Goal: Task Accomplishment & Management: Manage account settings

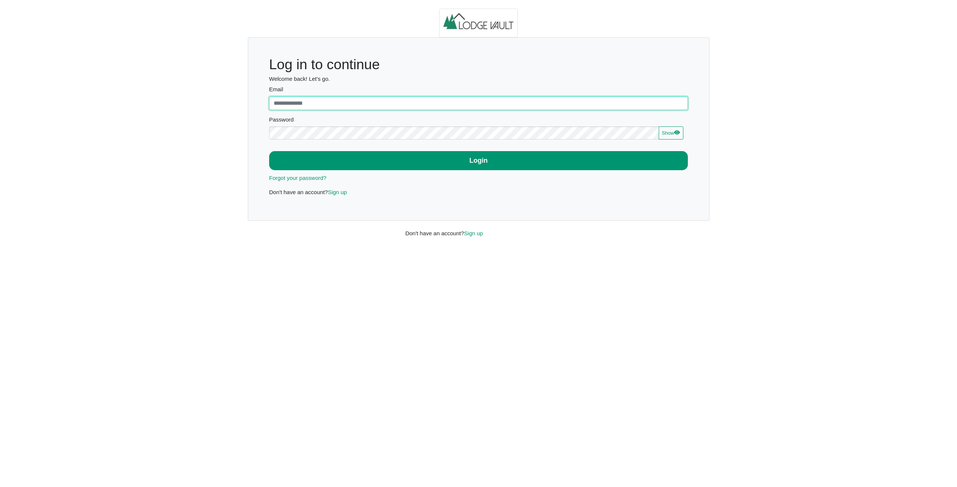
type input "**********"
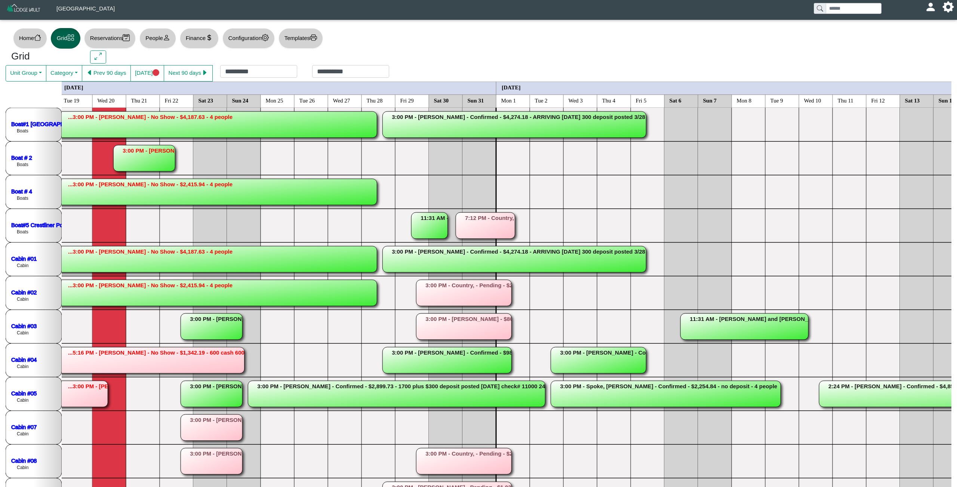
scroll to position [0, 3]
click at [399, 264] on rect at bounding box center [514, 259] width 264 height 26
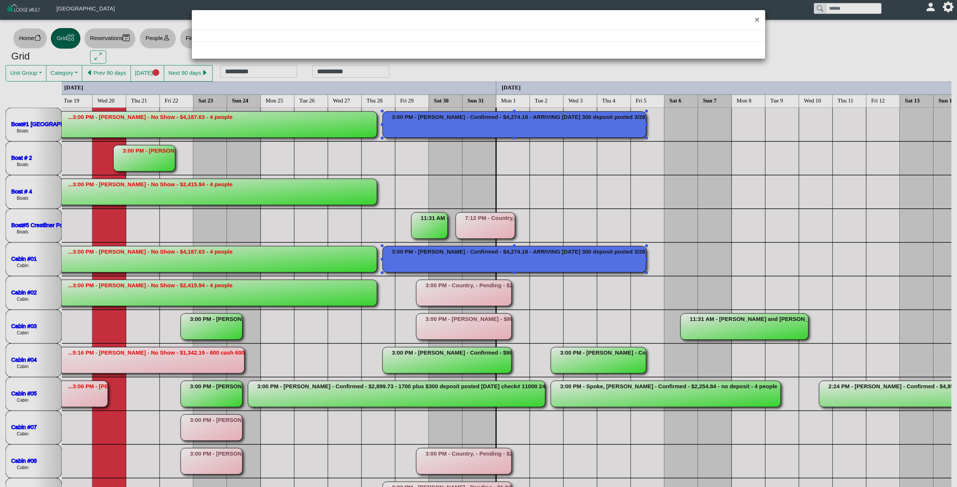
select select "*"
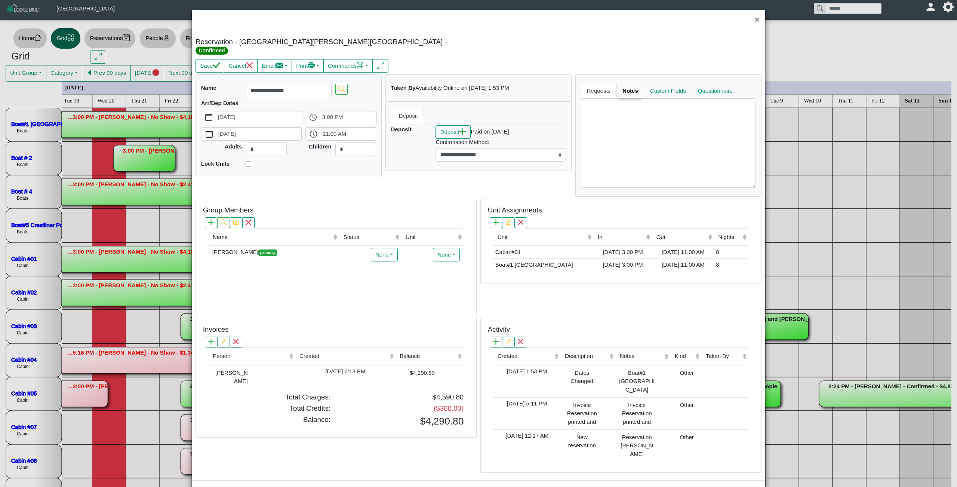
click at [644, 84] on link "Notes" at bounding box center [631, 91] width 28 height 15
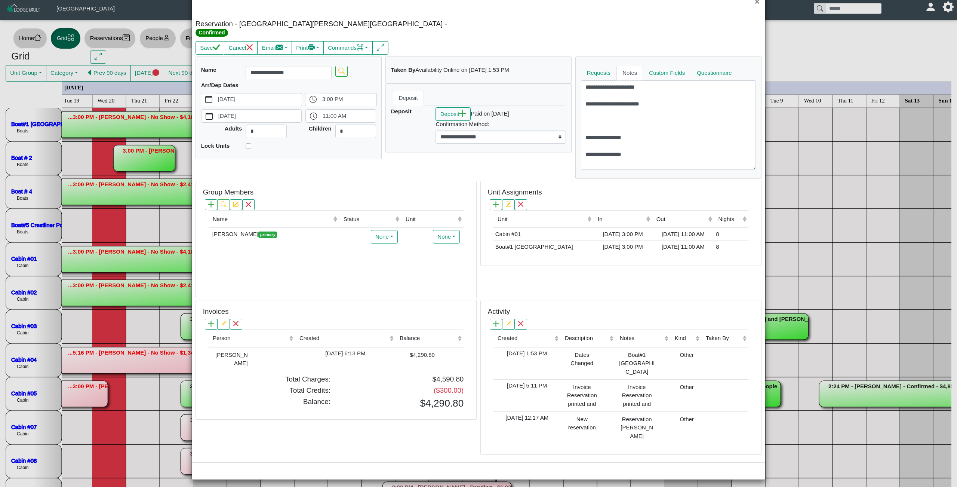
scroll to position [17, 0]
click at [640, 145] on textarea "**********" at bounding box center [668, 125] width 175 height 89
click at [755, 5] on button "×" at bounding box center [757, 3] width 16 height 20
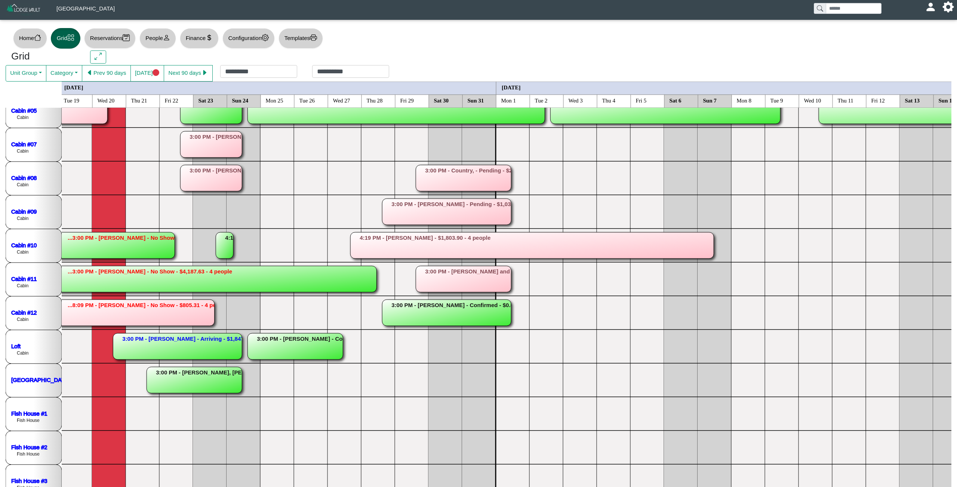
scroll to position [0, 4]
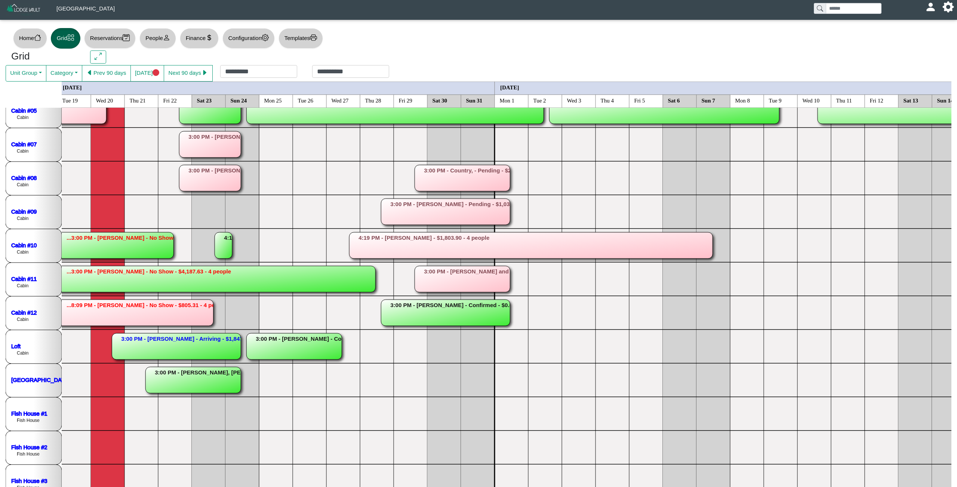
click at [289, 348] on rect at bounding box center [293, 346] width 95 height 26
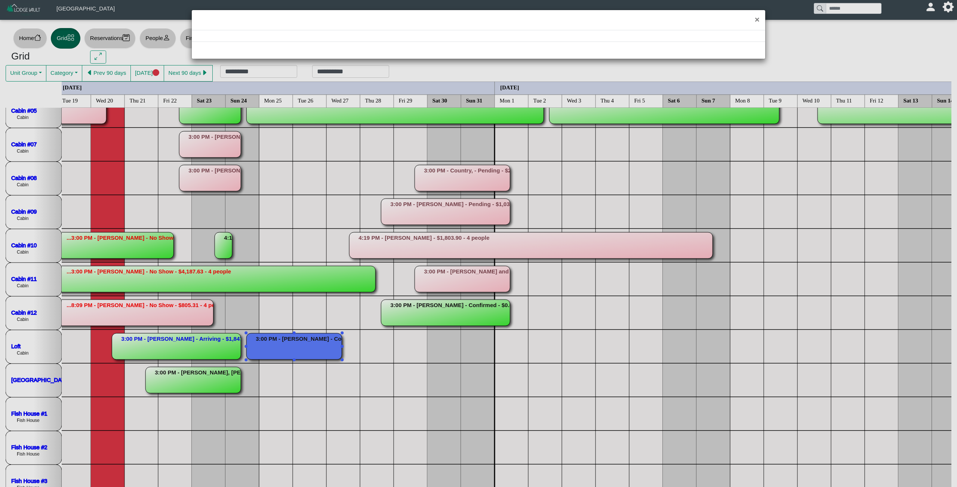
click at [289, 348] on div "×" at bounding box center [478, 243] width 957 height 487
select select "*"
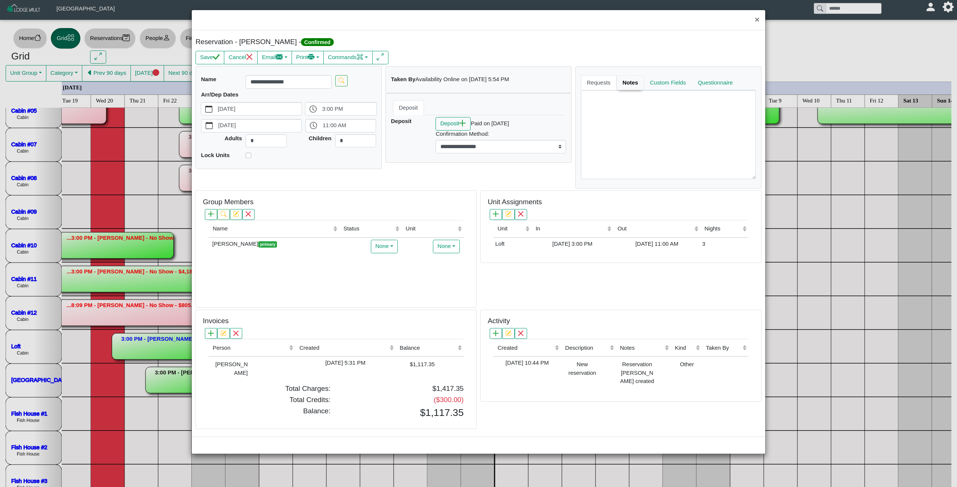
click at [630, 83] on link "Notes" at bounding box center [631, 82] width 28 height 15
click at [755, 17] on button "×" at bounding box center [757, 20] width 16 height 20
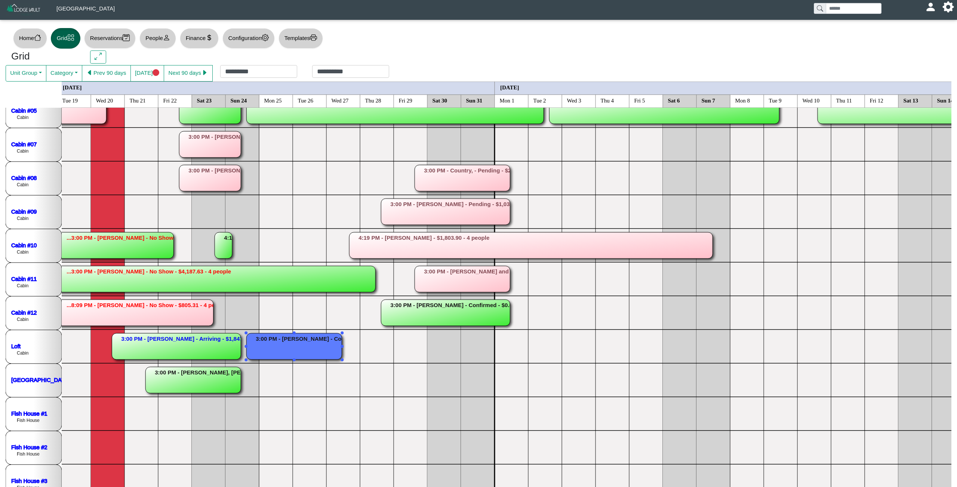
click at [337, 337] on rect at bounding box center [293, 346] width 95 height 26
click at [337, 337] on div "×" at bounding box center [478, 243] width 957 height 487
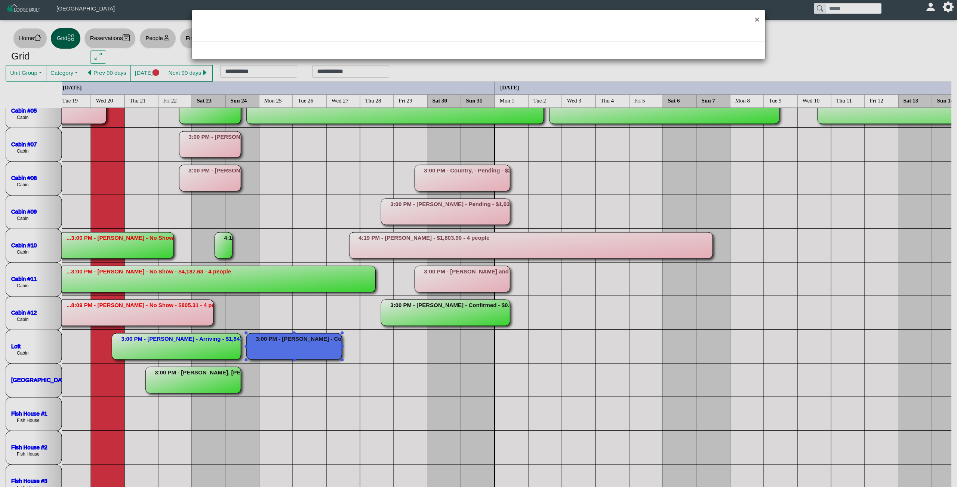
select select "*"
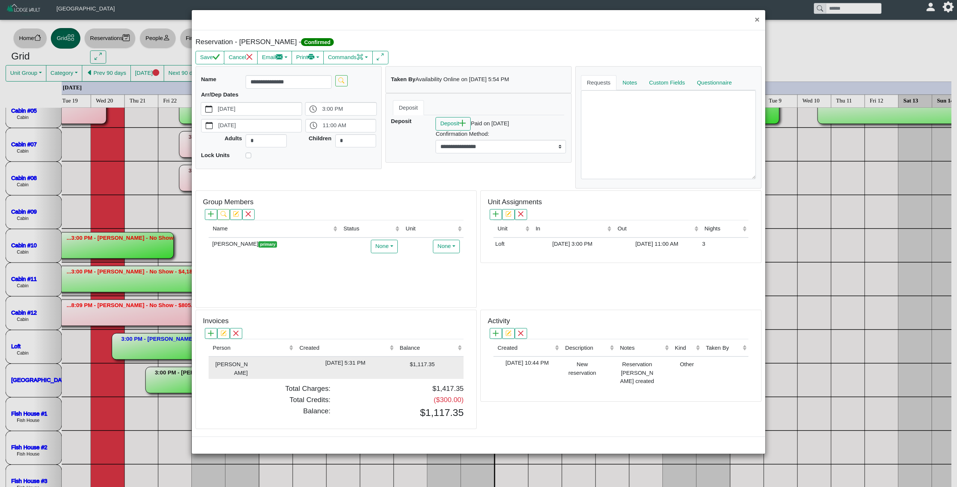
click at [317, 367] on div "[DATE] 5:31 PM" at bounding box center [345, 363] width 96 height 9
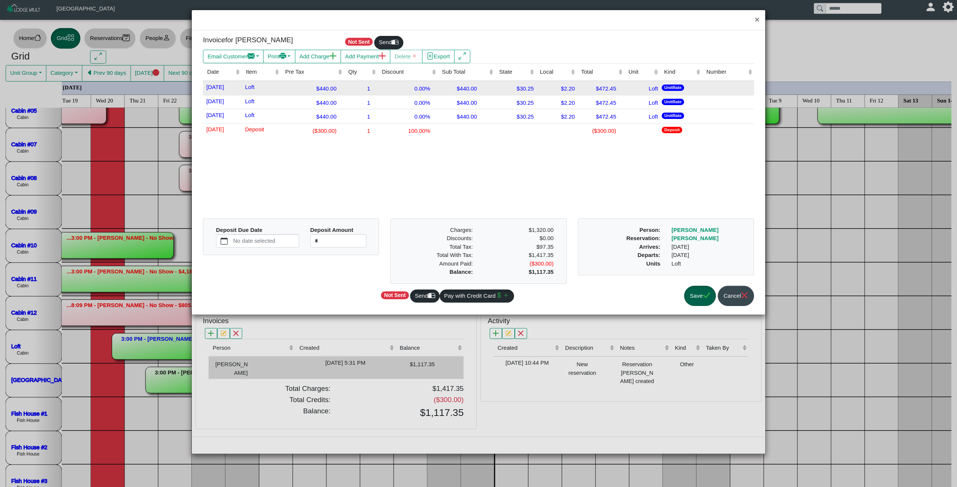
click at [341, 90] on div "$440.00" at bounding box center [312, 88] width 59 height 10
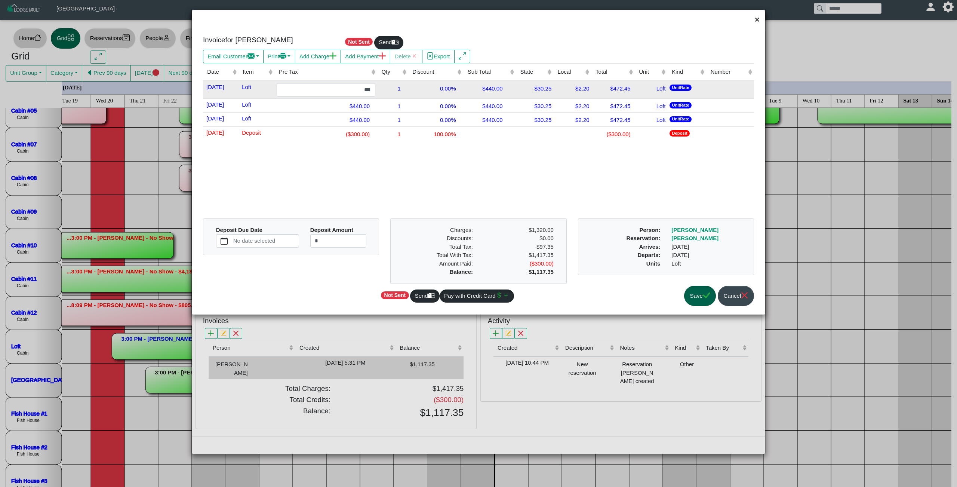
click at [758, 19] on button "×" at bounding box center [757, 20] width 16 height 20
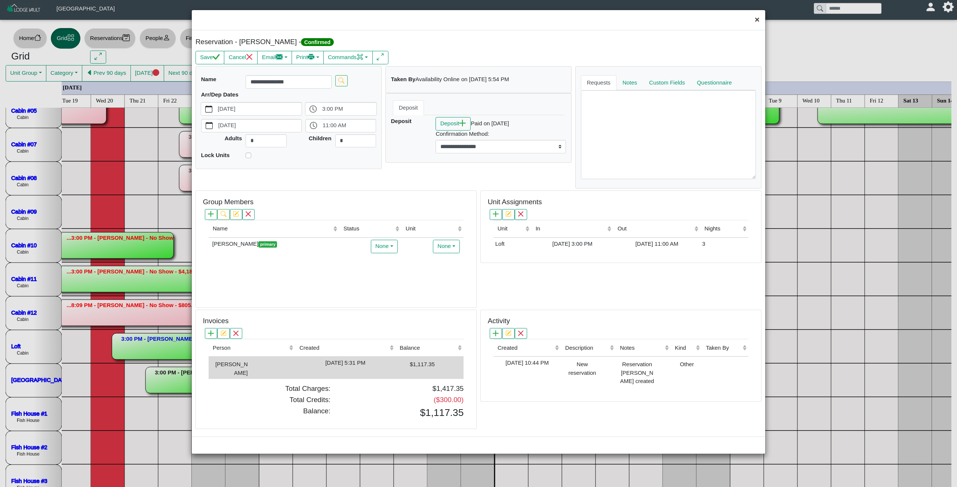
click at [757, 21] on button "×" at bounding box center [757, 20] width 16 height 20
select select "*"
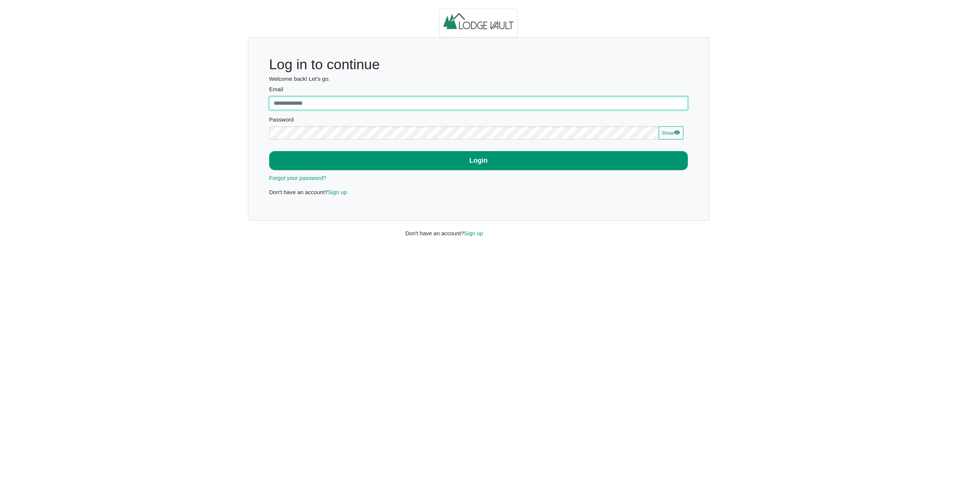
type input "**********"
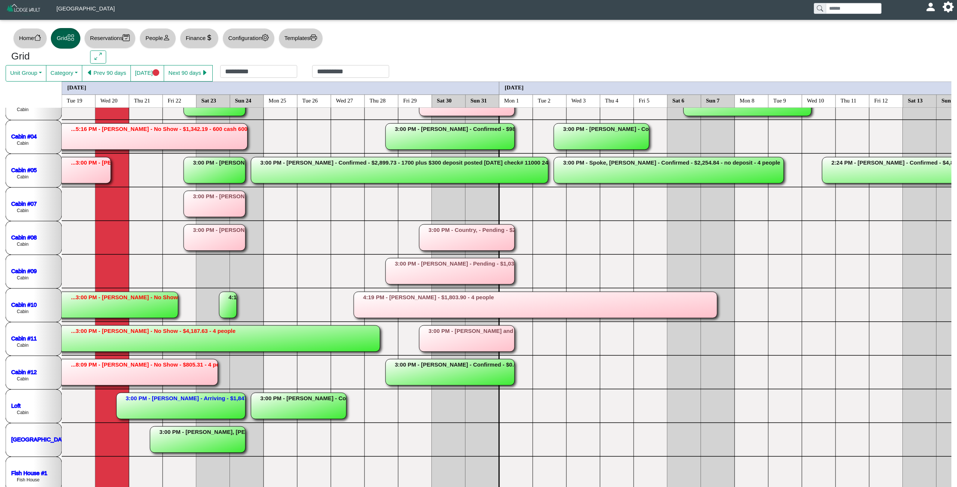
scroll to position [259, 0]
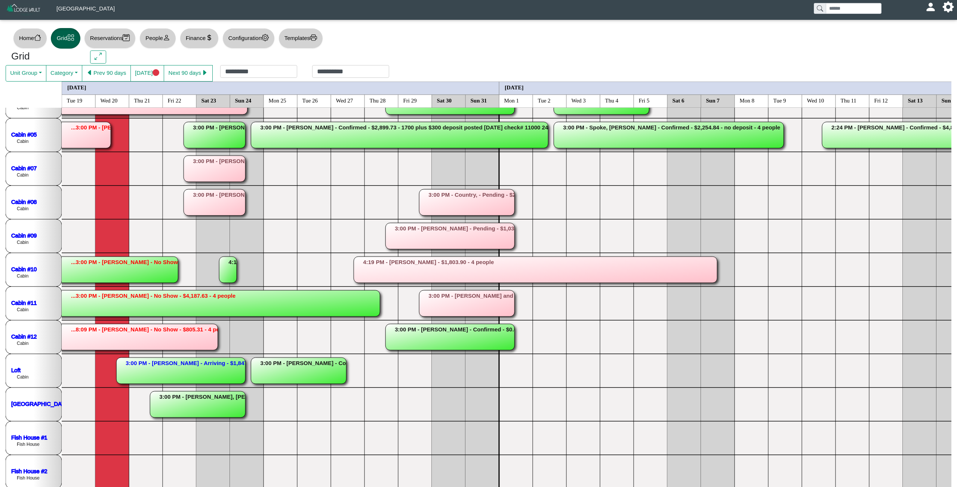
click at [292, 376] on rect at bounding box center [298, 370] width 95 height 26
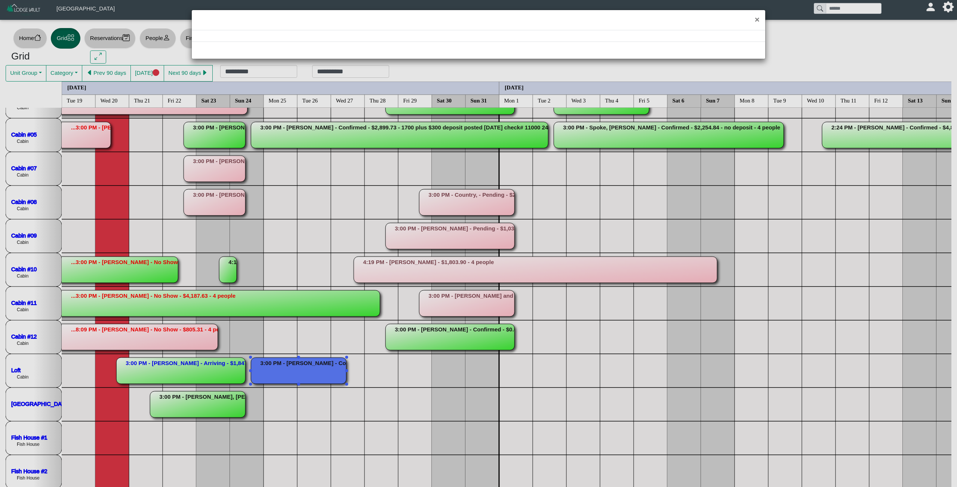
click at [292, 376] on div "×" at bounding box center [478, 243] width 957 height 487
select select "*"
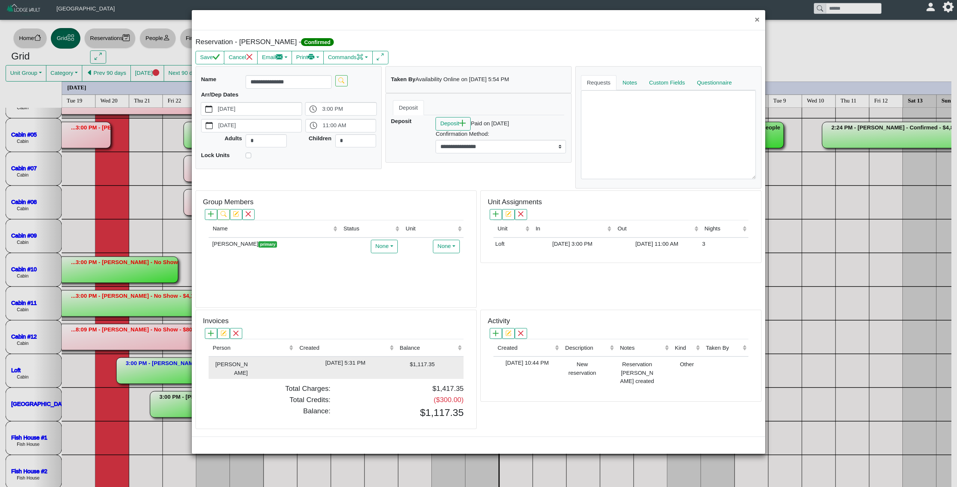
click at [342, 375] on td "[DATE] 5:31 PM" at bounding box center [345, 367] width 100 height 22
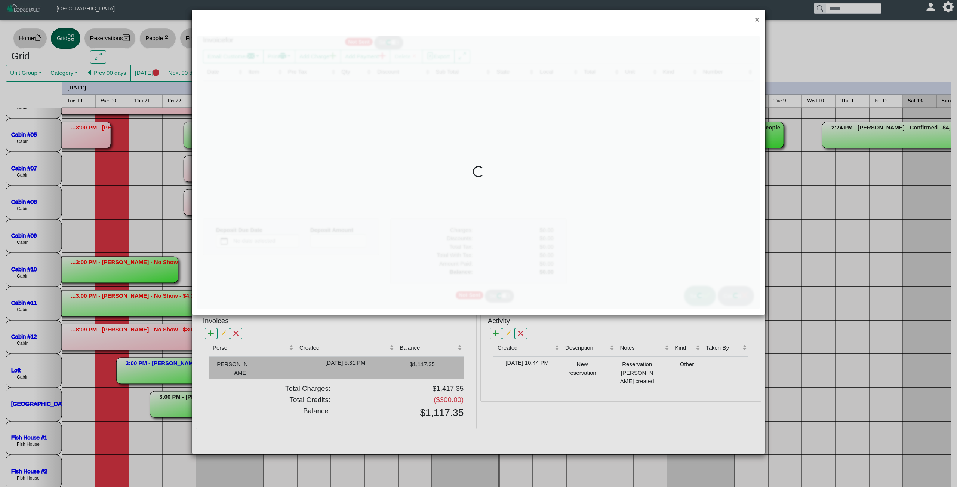
type input "*"
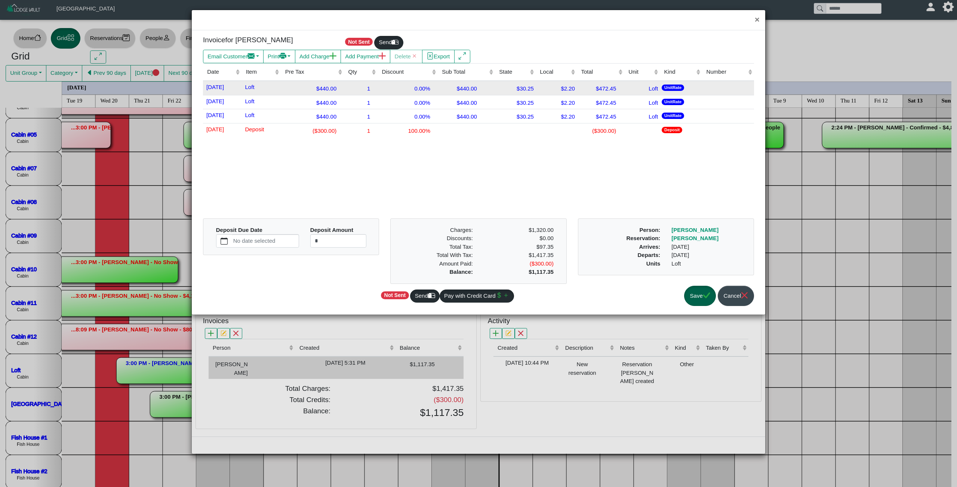
click at [335, 86] on div "$440.00" at bounding box center [312, 88] width 59 height 10
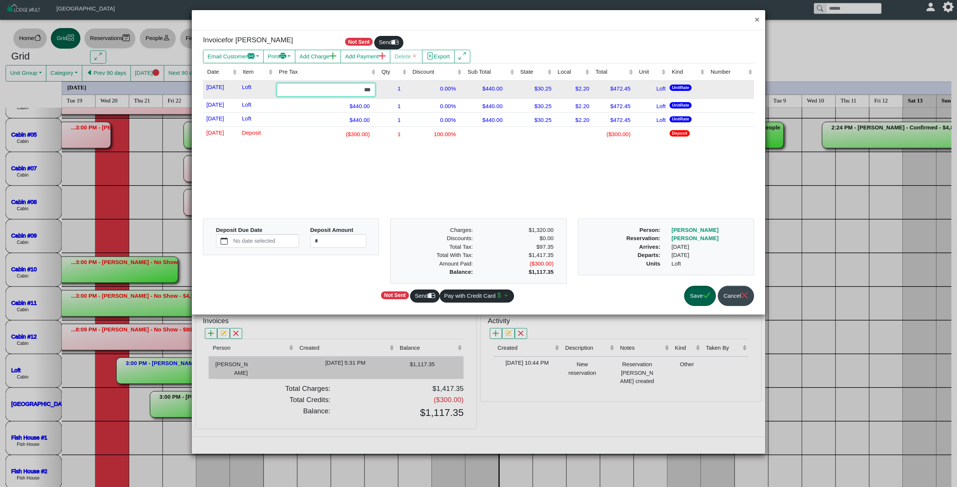
click at [376, 93] on input "***" at bounding box center [326, 89] width 99 height 13
type input "***"
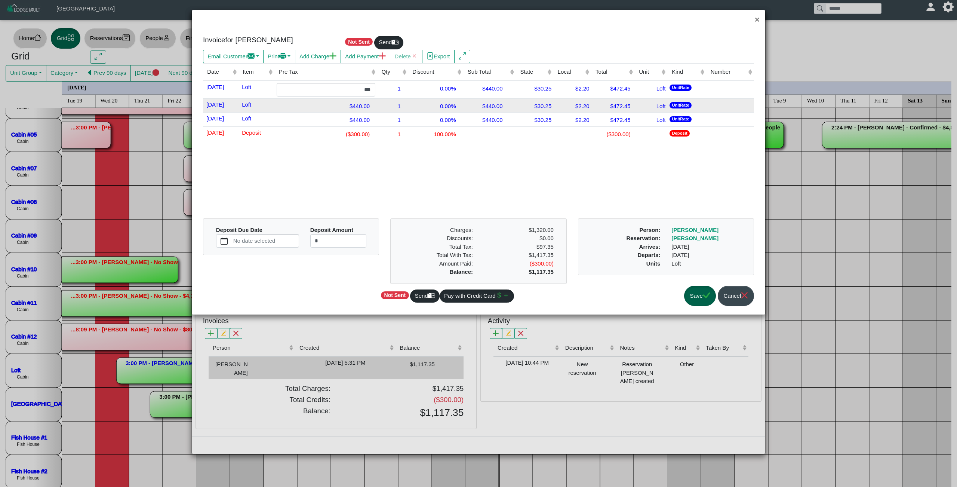
click at [368, 110] on div "$440.00" at bounding box center [326, 106] width 99 height 10
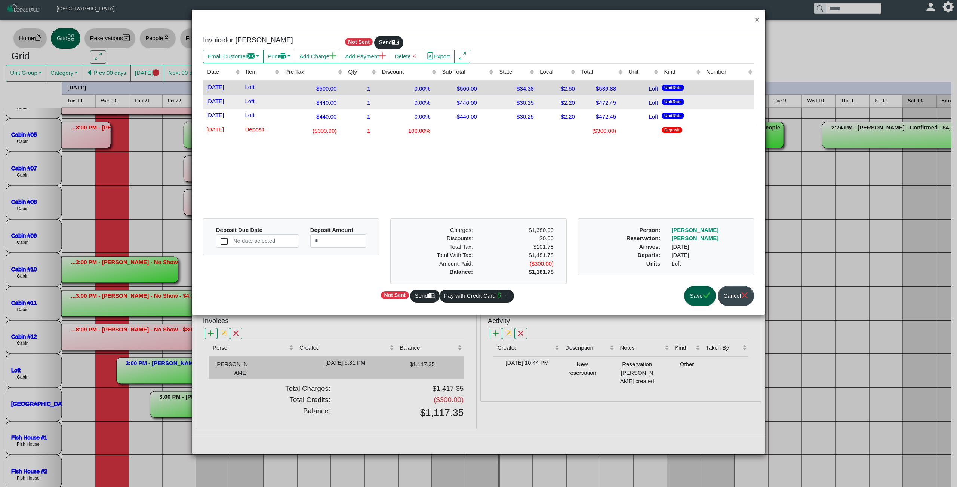
click at [342, 105] on div "$440.00" at bounding box center [312, 102] width 59 height 10
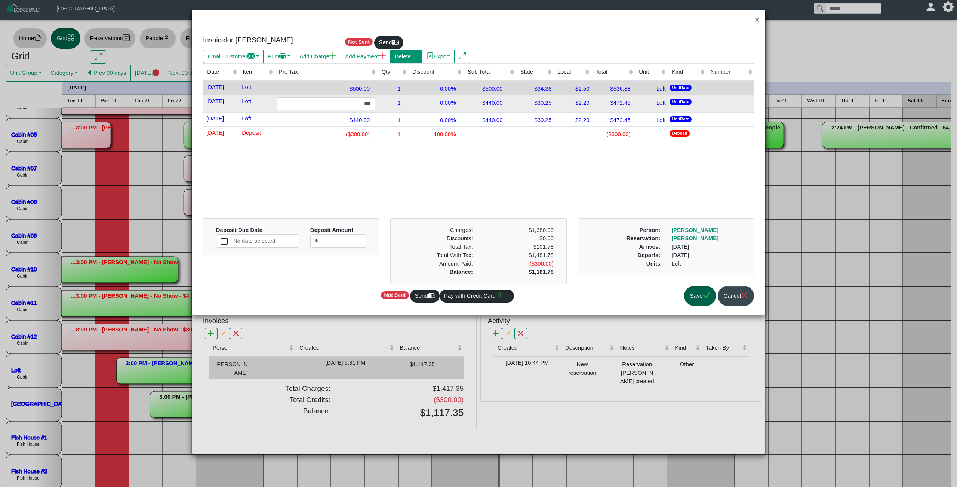
click at [422, 62] on button "Delete" at bounding box center [406, 56] width 33 height 13
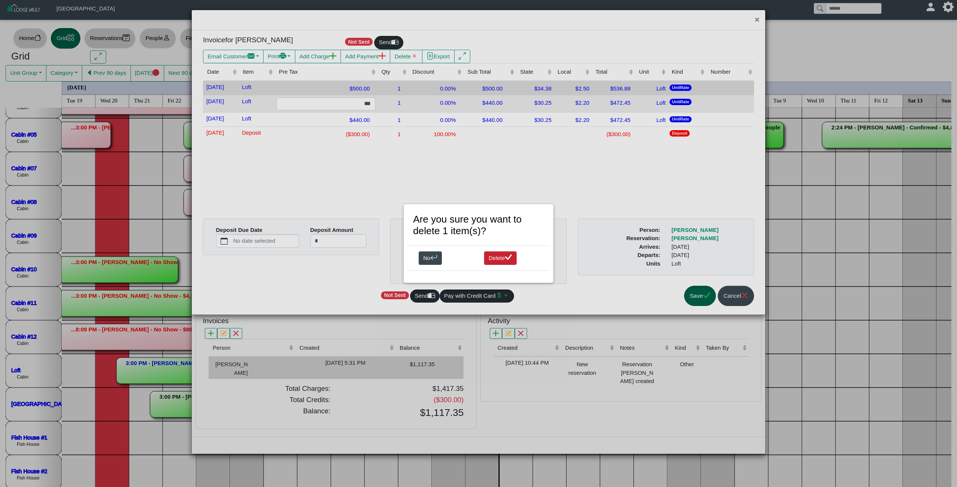
click at [497, 258] on button "Delete" at bounding box center [500, 257] width 33 height 13
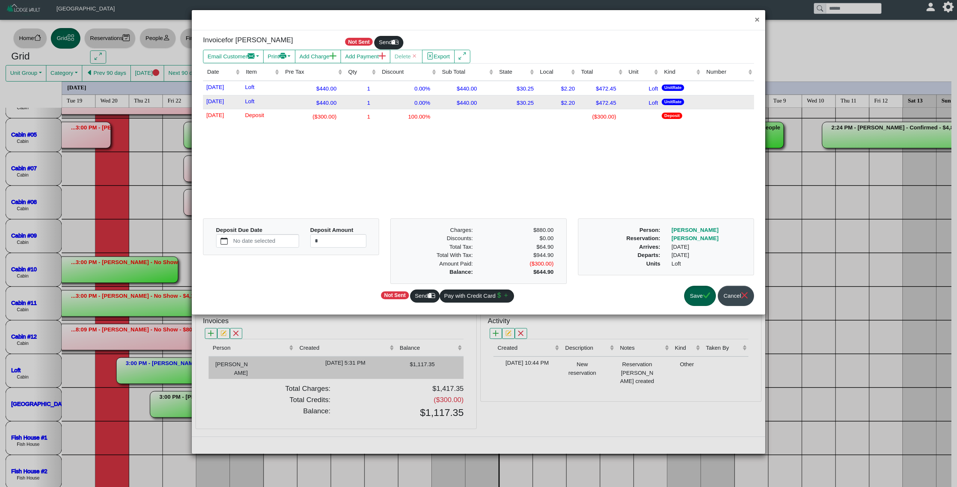
click at [342, 103] on div "$440.00" at bounding box center [312, 102] width 59 height 10
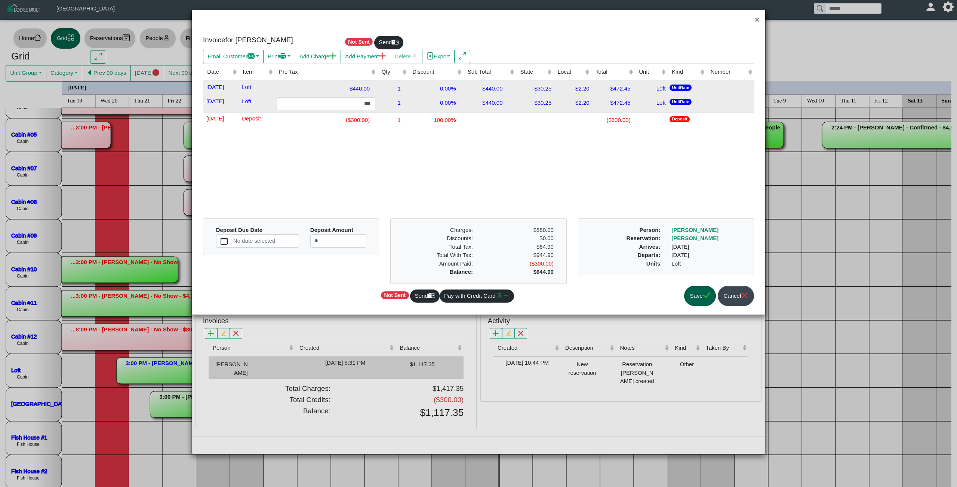
click at [375, 90] on div "$440.00" at bounding box center [326, 88] width 99 height 10
click at [216, 90] on span "[DATE]" at bounding box center [214, 86] width 19 height 8
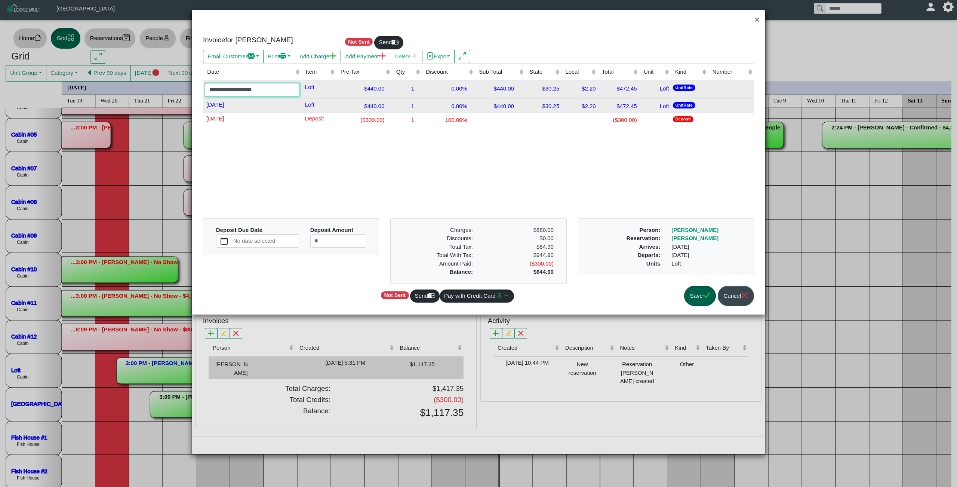
click at [242, 93] on input "**********" at bounding box center [252, 89] width 95 height 13
type input "**********"
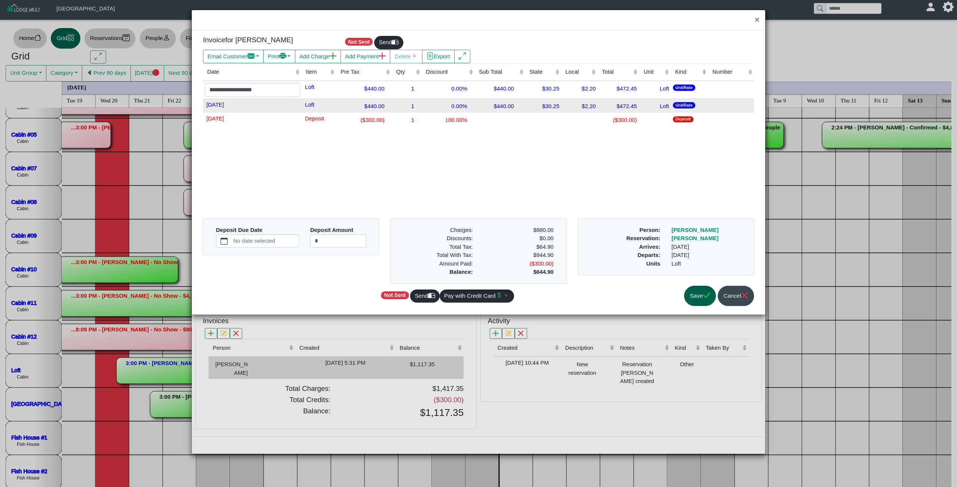
click at [390, 90] on div "$440.00" at bounding box center [364, 88] width 52 height 10
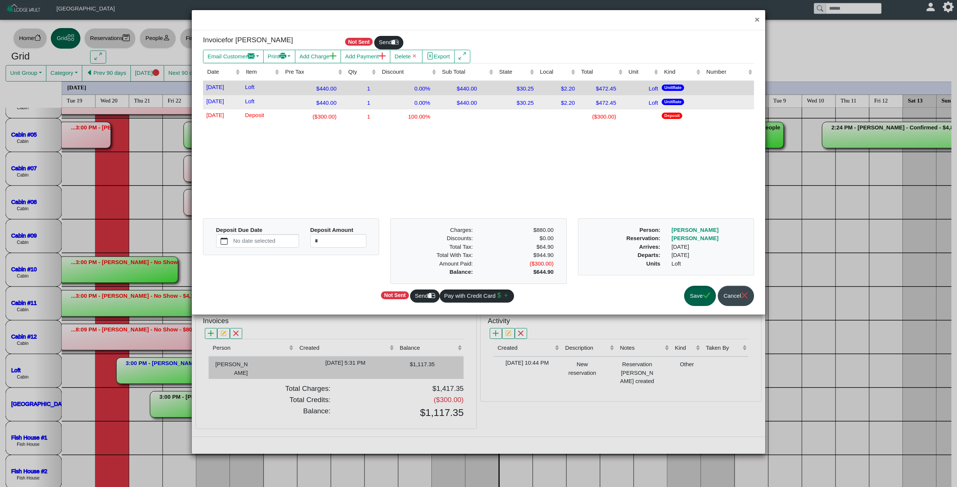
click at [336, 92] on div "$440.00" at bounding box center [312, 88] width 59 height 10
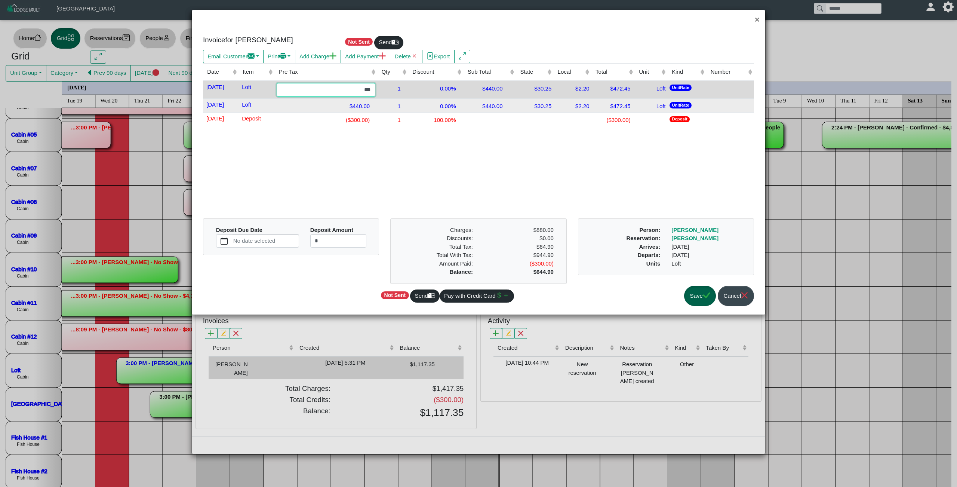
click at [366, 96] on input "***" at bounding box center [326, 89] width 99 height 13
type input "***"
click at [406, 91] on div "1" at bounding box center [392, 88] width 27 height 10
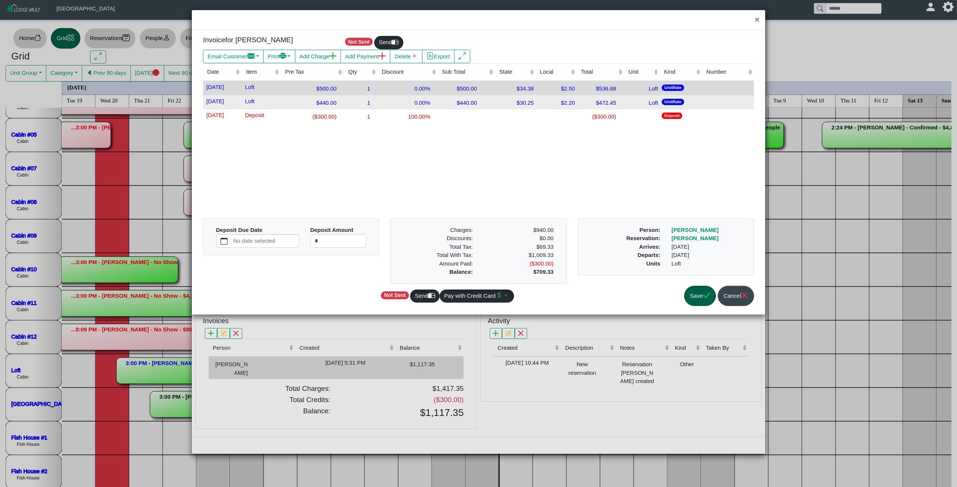
click at [376, 90] on div "1" at bounding box center [361, 88] width 30 height 10
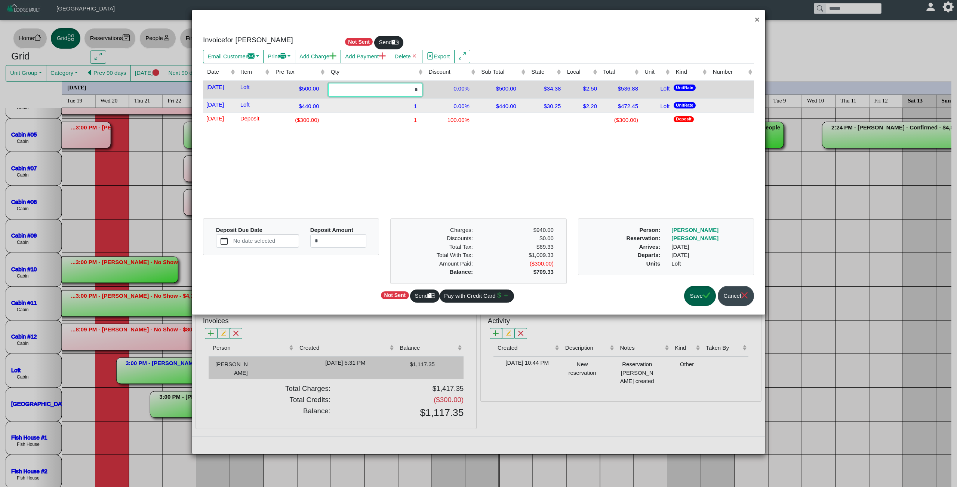
click at [402, 91] on input "*" at bounding box center [375, 89] width 94 height 13
type input "*"
click at [375, 157] on div "Date (Click to sort ascending) Item (Click to sort ascending) Pre Tax (Click to…" at bounding box center [478, 138] width 551 height 150
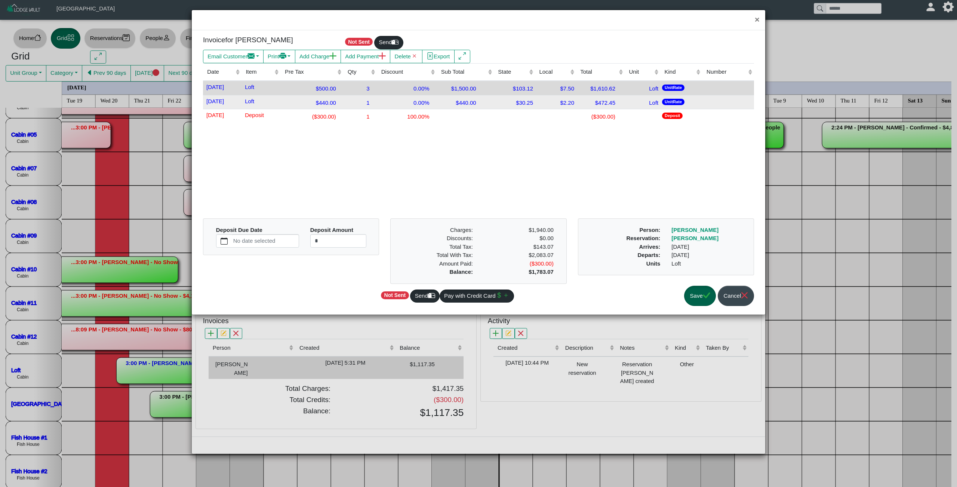
click at [342, 102] on div "$440.00" at bounding box center [312, 102] width 59 height 10
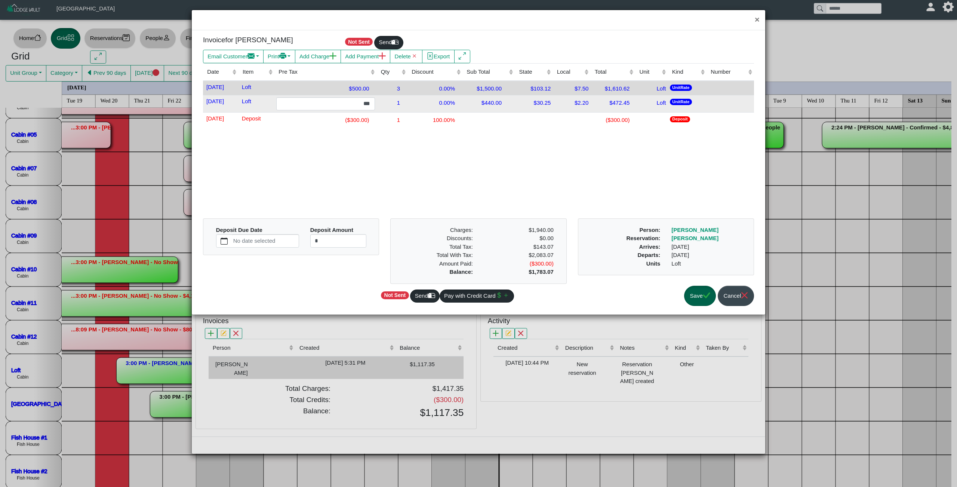
click at [408, 110] on td "1" at bounding box center [392, 104] width 31 height 18
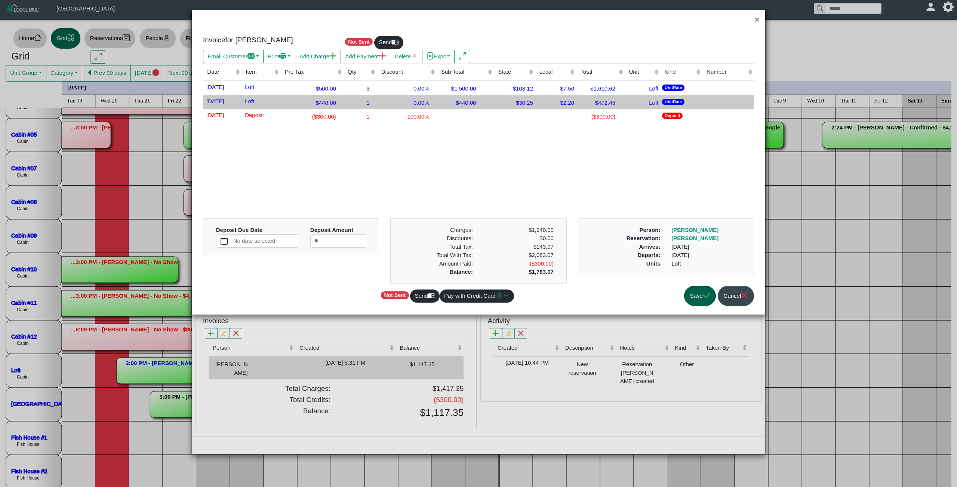
click at [414, 109] on td "0.00%" at bounding box center [407, 102] width 60 height 14
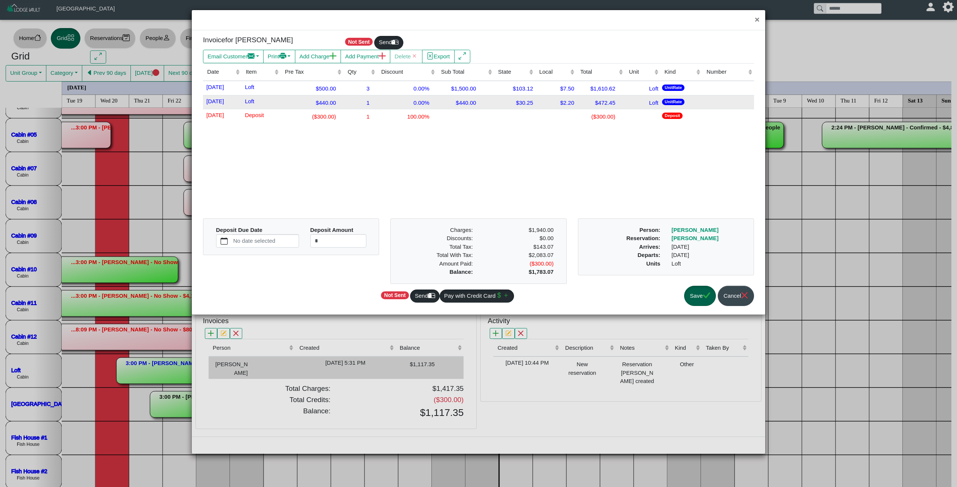
click at [391, 104] on div "0.00%" at bounding box center [407, 102] width 56 height 10
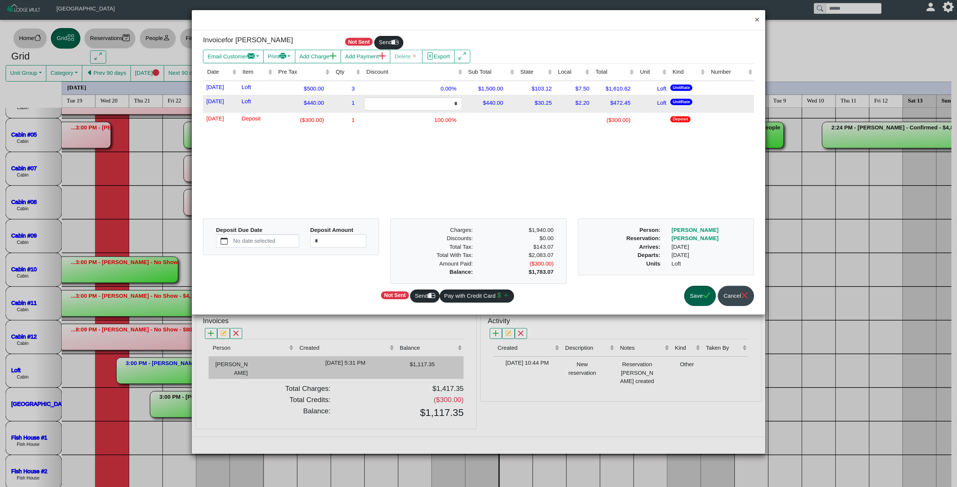
click at [344, 105] on div "1" at bounding box center [347, 102] width 27 height 10
click at [313, 106] on div "$440.00" at bounding box center [298, 102] width 51 height 10
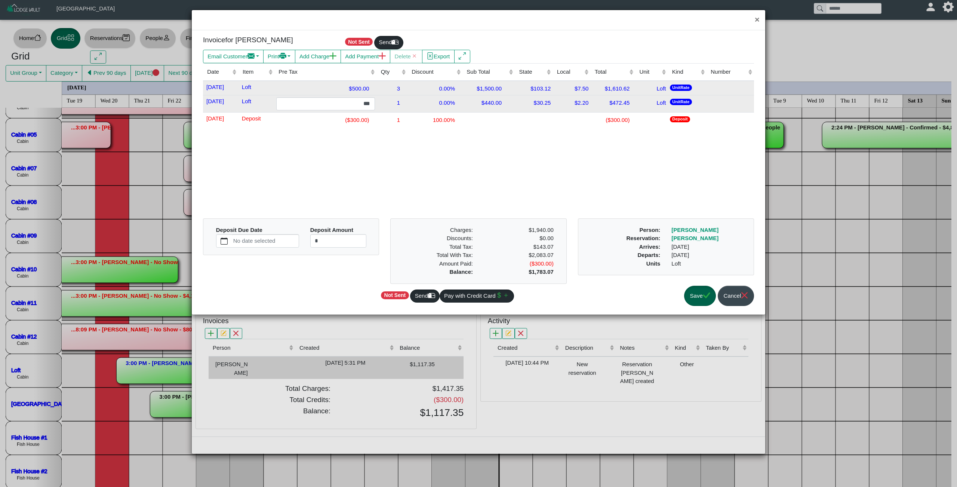
click at [329, 93] on div "$500.00" at bounding box center [325, 88] width 99 height 10
click at [304, 111] on div "$440.00" at bounding box center [325, 106] width 99 height 10
click at [271, 110] on td "Loft" at bounding box center [257, 104] width 36 height 18
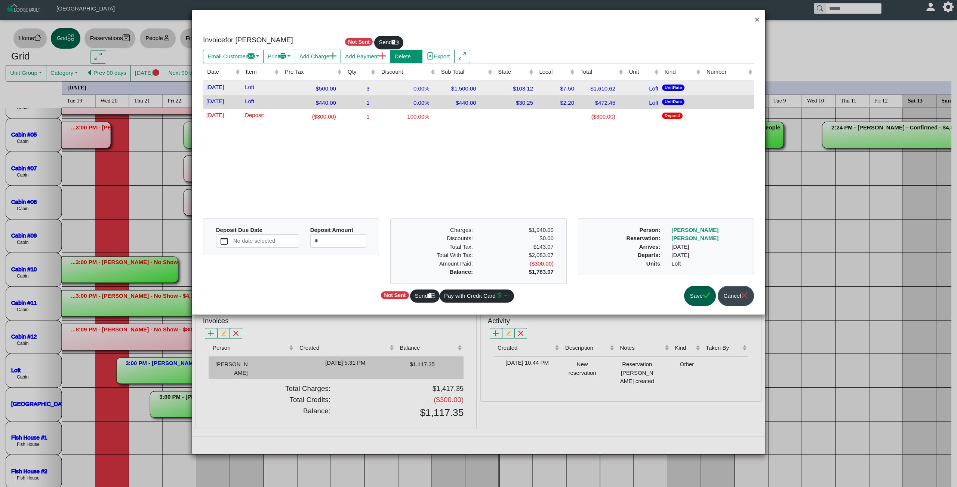
click at [418, 57] on icon "x" at bounding box center [414, 55] width 7 height 7
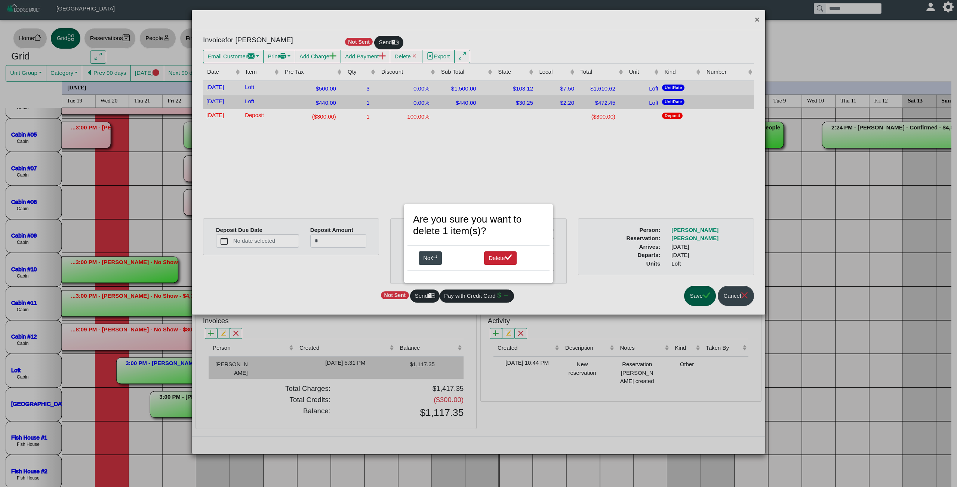
click at [503, 265] on button "Delete" at bounding box center [500, 257] width 33 height 13
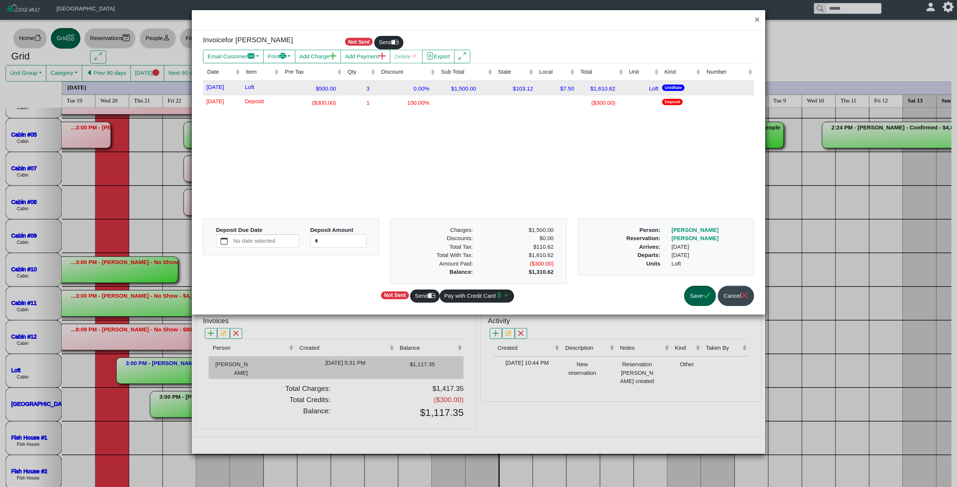
click at [698, 304] on button "Save" at bounding box center [700, 296] width 32 height 21
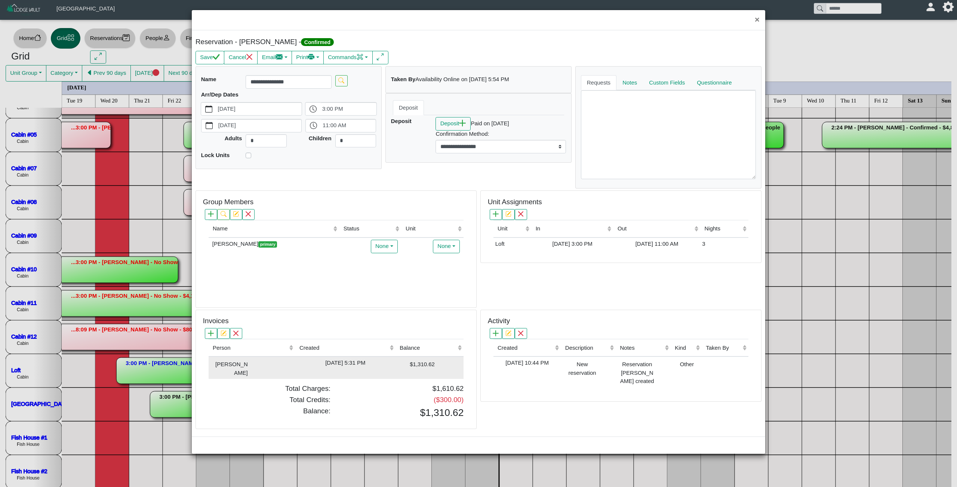
click at [280, 379] on td "[PERSON_NAME]" at bounding box center [252, 367] width 87 height 22
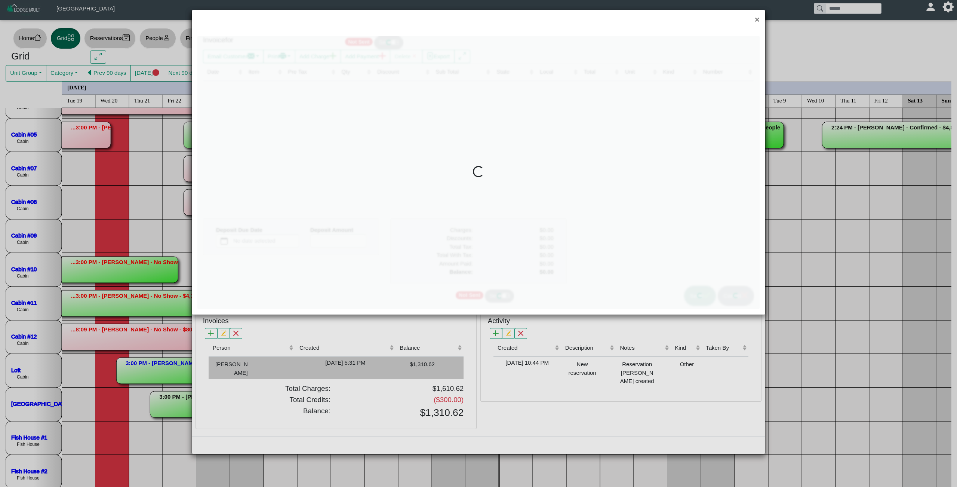
type input "*"
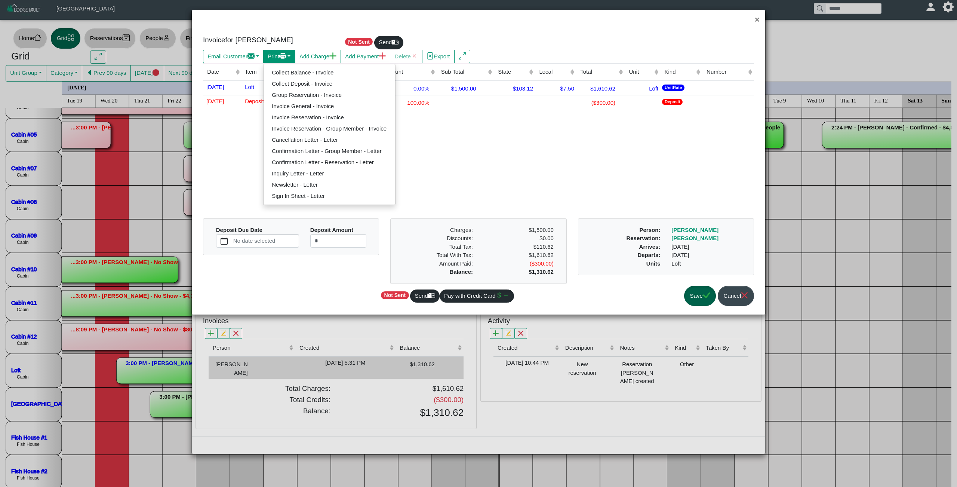
click at [286, 59] on icon "printer fill" at bounding box center [282, 55] width 7 height 7
click at [337, 119] on link "Invoice Reservation - Invoice" at bounding box center [330, 117] width 132 height 11
select select "*****"
select select "****"
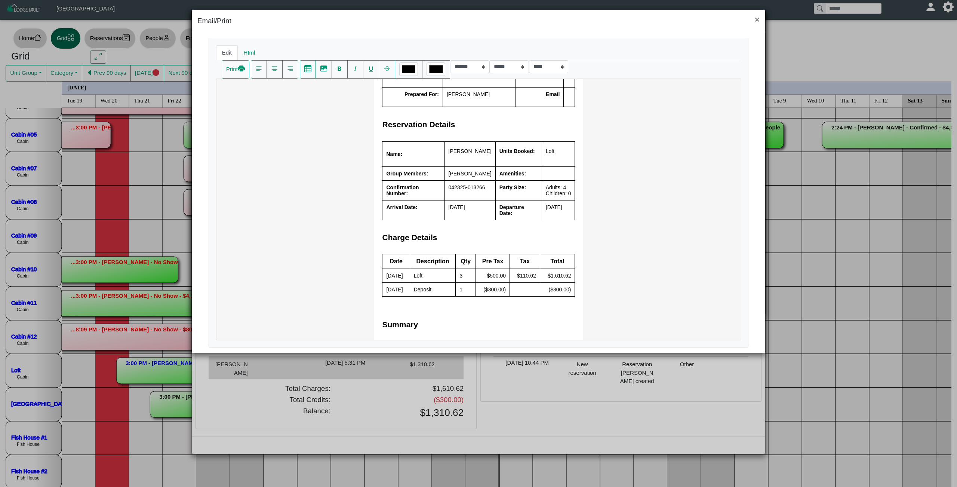
scroll to position [151, 0]
click at [552, 199] on td "Adults: 4 Children: 0" at bounding box center [557, 189] width 33 height 20
click at [541, 193] on td "Adults: 4 Children: 0" at bounding box center [557, 189] width 33 height 20
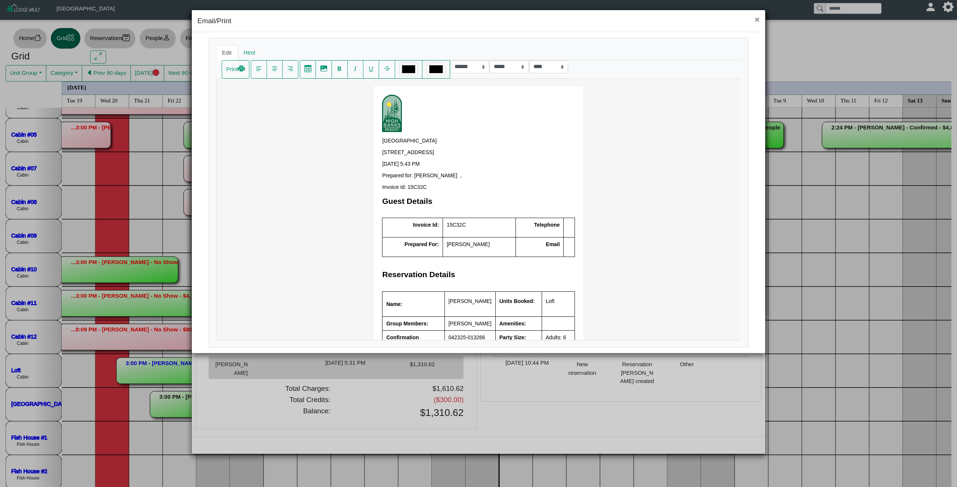
scroll to position [0, 0]
click at [245, 68] on icon "printer fill" at bounding box center [241, 68] width 7 height 3
select select "*****"
select select "****"
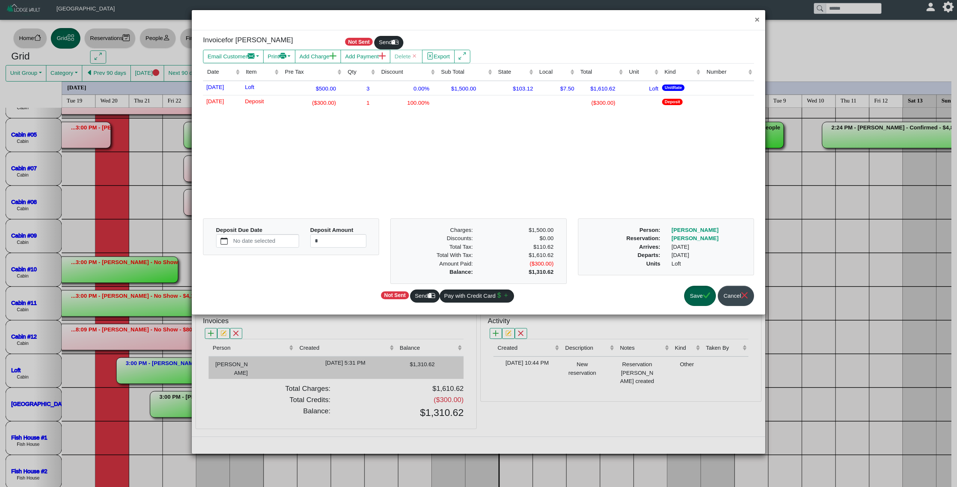
click at [694, 299] on button "Save" at bounding box center [700, 296] width 32 height 21
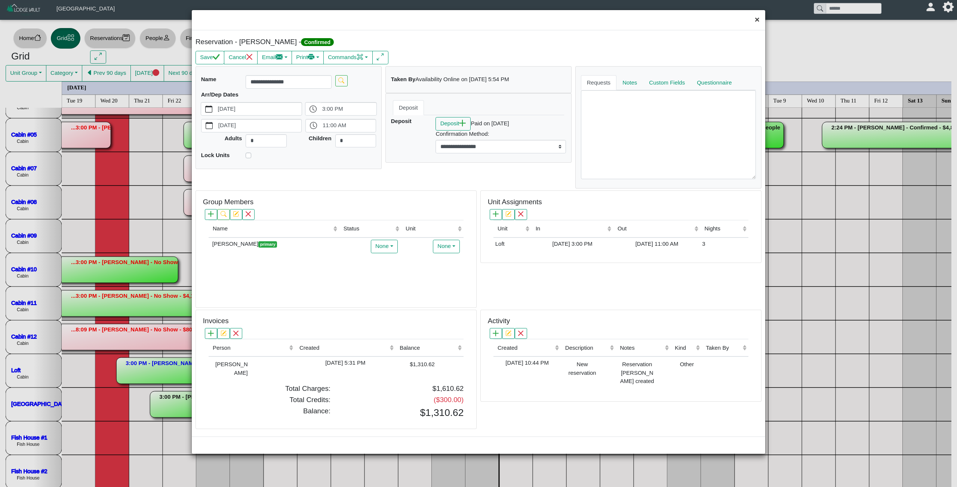
click at [755, 20] on button "×" at bounding box center [757, 20] width 16 height 20
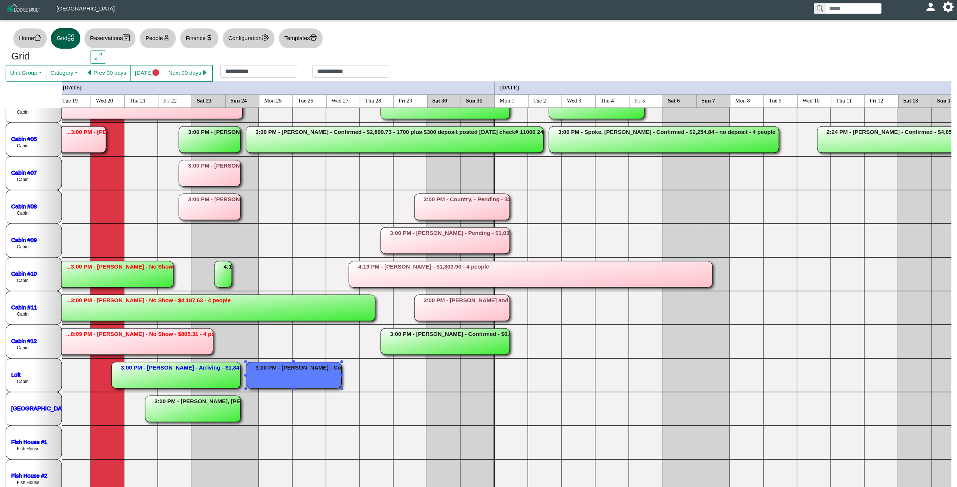
scroll to position [242, 5]
